Goal: Communication & Community: Answer question/provide support

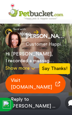
scroll to position [8, 0]
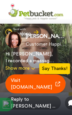
click at [36, 30] on div "[PERSON_NAME] Customer Happiness Manager Hi [PERSON_NAME], I recorded a message…" at bounding box center [36, 66] width 72 height 96
click at [37, 31] on div "[PERSON_NAME] Customer Happiness Manager Hi [PERSON_NAME], I recorded a message…" at bounding box center [36, 66] width 72 height 96
click at [57, 48] on div "[PERSON_NAME] Customer Happiness Manager Hi [PERSON_NAME], I recorded a message…" at bounding box center [35, 52] width 61 height 40
click at [54, 56] on div "Hi [PERSON_NAME], I recorded a message for you, check it out!" at bounding box center [29, 57] width 49 height 13
click at [42, 55] on div "Hi [PERSON_NAME], I recorded a message for you, check it out!" at bounding box center [29, 57] width 49 height 13
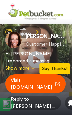
click at [30, 69] on button "Show more" at bounding box center [29, 68] width 49 height 7
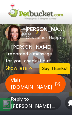
click at [55, 84] on icon at bounding box center [57, 83] width 5 height 5
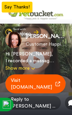
scroll to position [8, 0]
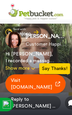
scroll to position [8, 0]
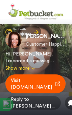
scroll to position [0, 0]
click at [62, 63] on div "Kelly Gillies Customer Happiness Manager Hi Wesley, I recorded a message for yo…" at bounding box center [35, 52] width 61 height 40
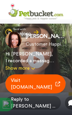
click at [39, 104] on span "Reply to [PERSON_NAME] ..." at bounding box center [32, 102] width 55 height 13
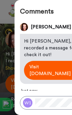
scroll to position [0, 49]
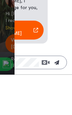
click at [36, 68] on icon at bounding box center [35, 70] width 5 height 5
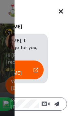
click at [62, 12] on icon at bounding box center [60, 11] width 7 height 7
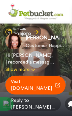
click at [32, 33] on div "Kelly Gillies Customer Happiness Manager Hi Wesley, I recorded a message for yo…" at bounding box center [36, 68] width 72 height 96
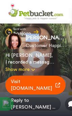
click at [52, 53] on div "Hi [PERSON_NAME], I recorded a message for you, check it out!" at bounding box center [29, 58] width 49 height 13
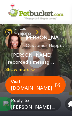
click at [61, 33] on div "Kelly Gillies Customer Happiness Manager Hi Wesley, I recorded a message for yo…" at bounding box center [36, 68] width 72 height 96
click at [49, 64] on div "Hi [PERSON_NAME], I recorded a message for you, check it out!" at bounding box center [29, 58] width 49 height 13
click at [38, 61] on div "Hi [PERSON_NAME], I recorded a message for you, check it out!" at bounding box center [29, 58] width 49 height 13
click at [32, 73] on button "Show more" at bounding box center [29, 69] width 49 height 7
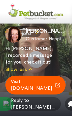
click at [38, 62] on div "Hi [PERSON_NAME], I recorded a message for you, check it out!" at bounding box center [29, 56] width 49 height 20
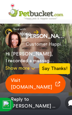
scroll to position [8, 0]
